Goal: Task Accomplishment & Management: Manage account settings

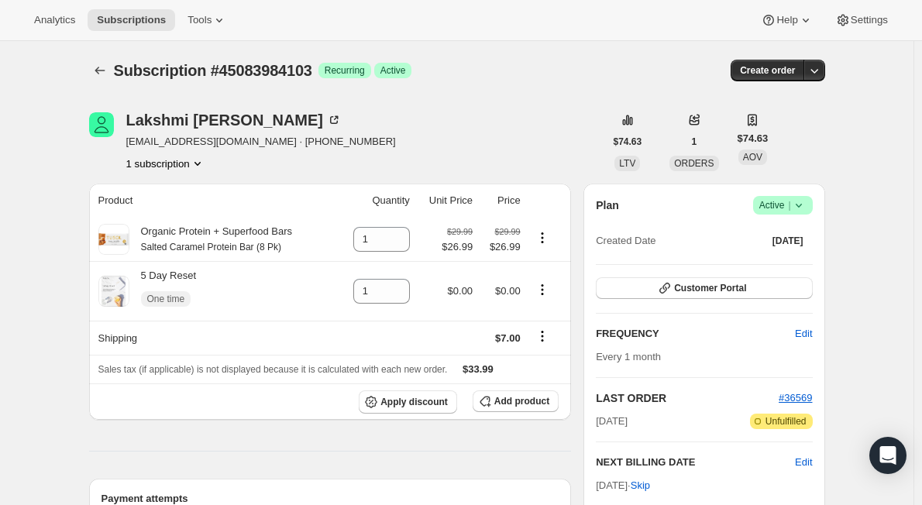
click at [805, 204] on icon at bounding box center [799, 206] width 16 height 16
click at [801, 236] on span "Pause subscription" at bounding box center [786, 236] width 85 height 12
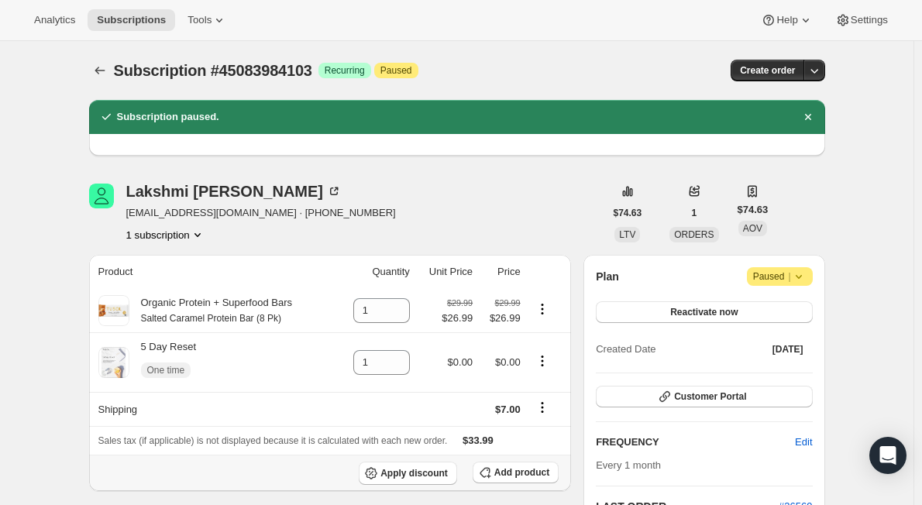
scroll to position [310, 0]
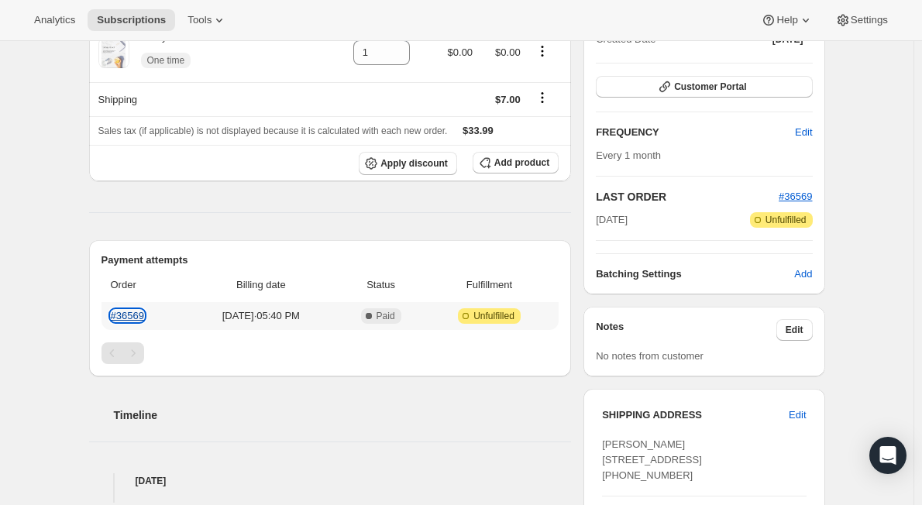
click at [129, 317] on link "#36569" at bounding box center [127, 316] width 33 height 12
